Goal: Transaction & Acquisition: Purchase product/service

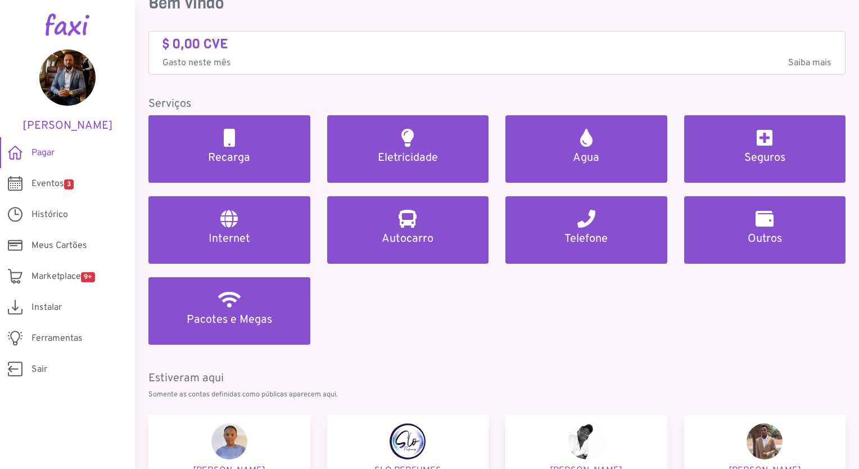
scroll to position [56, 0]
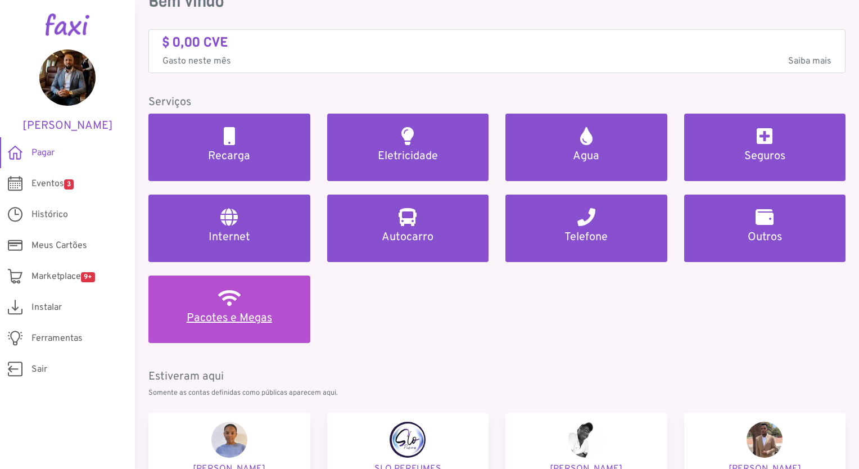
click at [223, 318] on h5 "Pacotes e Megas" at bounding box center [229, 318] width 135 height 13
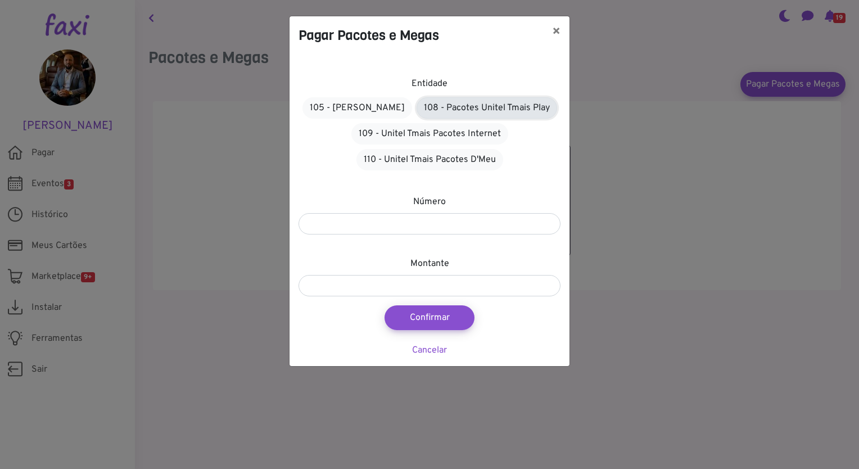
click at [470, 109] on link "108 - Pacotes Unitel Tmais Play" at bounding box center [487, 107] width 141 height 21
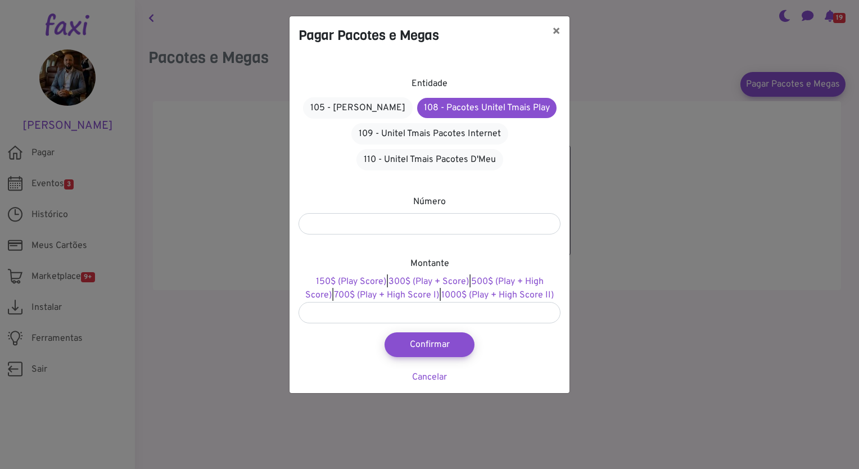
click at [443, 212] on div "Número" at bounding box center [430, 214] width 262 height 39
click at [392, 296] on link "700$ (Play + High Score I)" at bounding box center [386, 295] width 105 height 11
type input "***"
drag, startPoint x: 397, startPoint y: 206, endPoint x: 397, endPoint y: 213, distance: 6.2
click at [397, 208] on div "Número" at bounding box center [430, 214] width 262 height 39
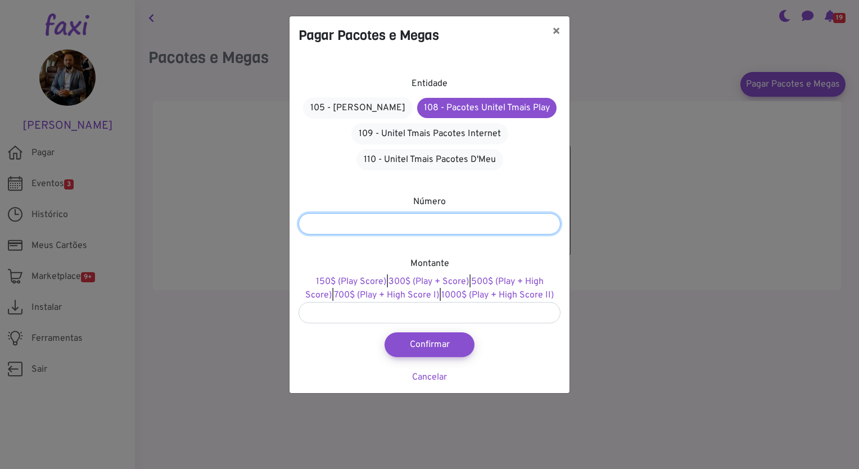
click at [398, 224] on input "number" at bounding box center [430, 223] width 262 height 21
type input "*******"
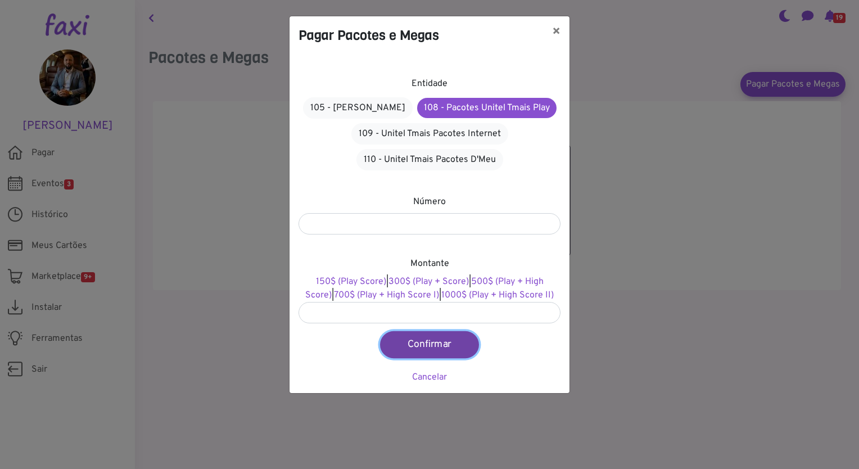
click at [422, 352] on button "Confirmar" at bounding box center [429, 344] width 99 height 27
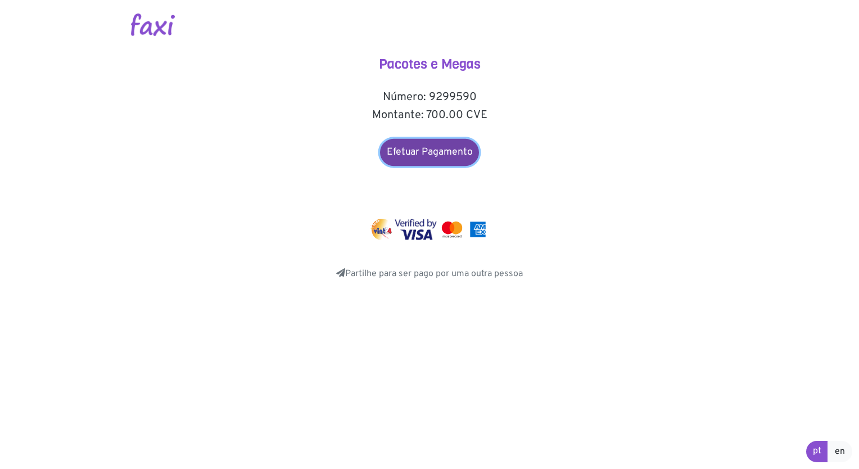
click at [407, 155] on link "Efetuar Pagamento" at bounding box center [429, 152] width 99 height 27
